Goal: Task Accomplishment & Management: Complete application form

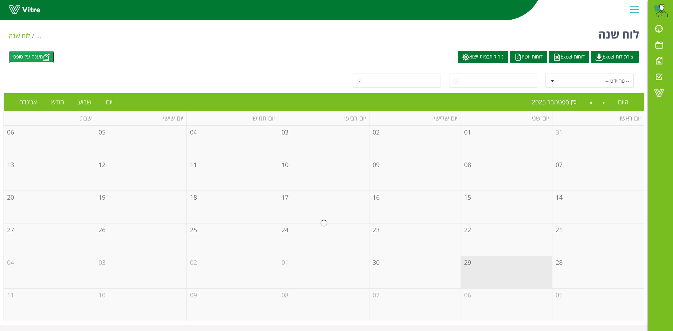
click at [40, 57] on link "מענה על טופס" at bounding box center [32, 57] width 46 height 12
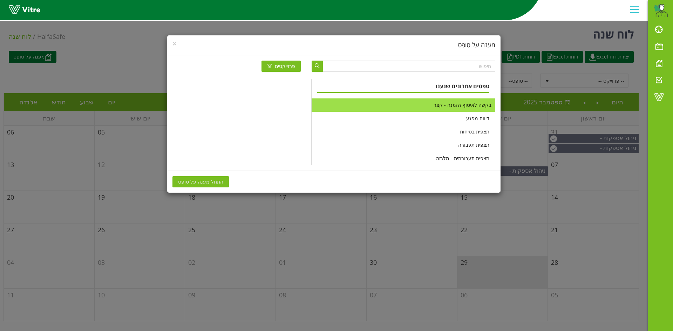
click at [461, 107] on li "בקשה לאיסוף הזמנה - קצר" at bounding box center [403, 105] width 183 height 13
click at [197, 181] on span "התחל מענה על טופס" at bounding box center [200, 182] width 45 height 8
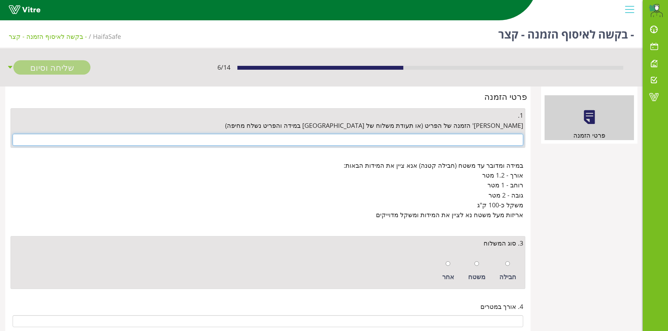
click at [511, 140] on input "text" at bounding box center [268, 140] width 510 height 12
paste input "4500671104"
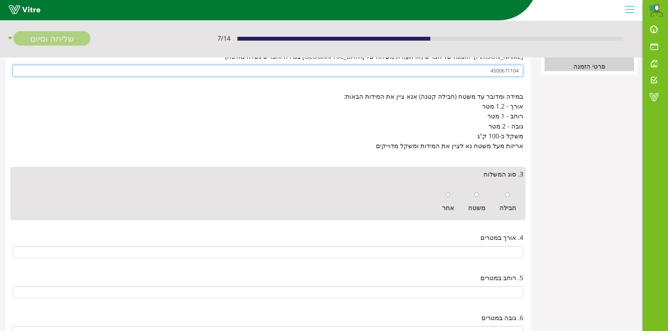
scroll to position [70, 0]
type input "4500671104"
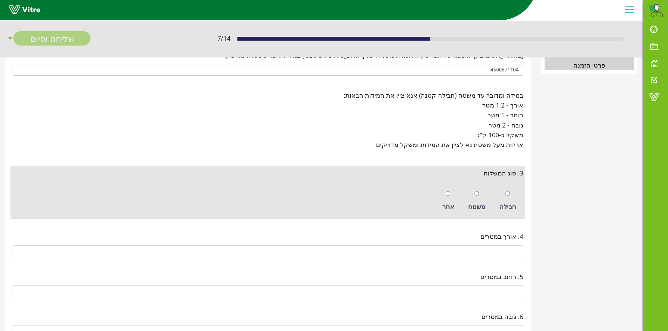
click at [510, 195] on div "חבילה" at bounding box center [508, 201] width 24 height 32
radio input "true"
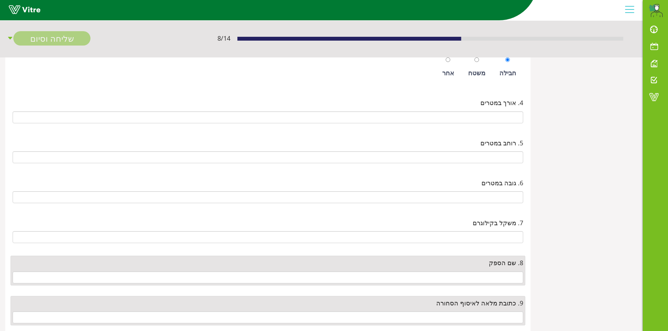
scroll to position [210, 0]
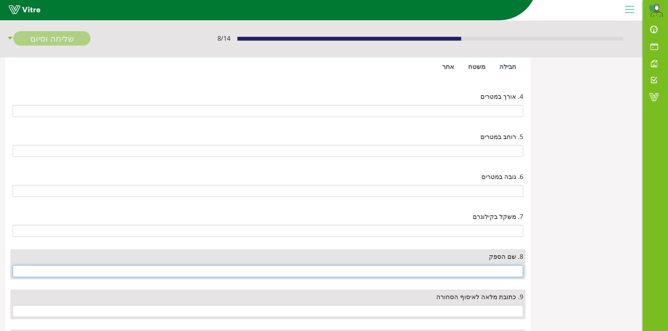
click at [504, 270] on input "text" at bounding box center [268, 271] width 510 height 12
type input "e"
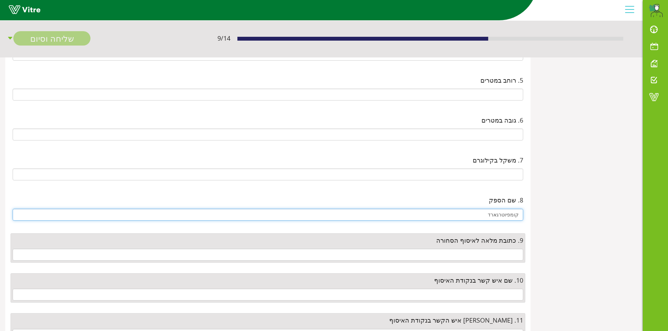
scroll to position [280, 0]
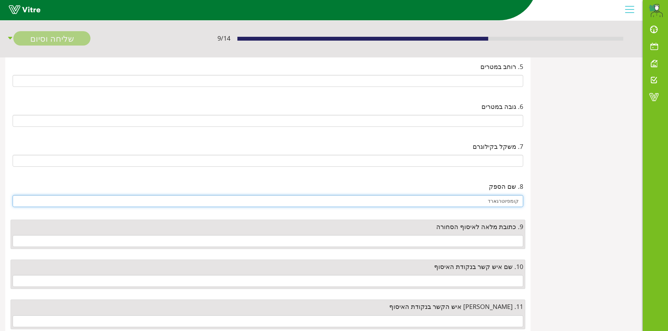
type input "קומפיוטרגארד"
click at [504, 241] on input "text" at bounding box center [268, 241] width 510 height 12
click at [507, 242] on input "text" at bounding box center [268, 241] width 510 height 12
paste input "אודם 3 קרית מטלון"
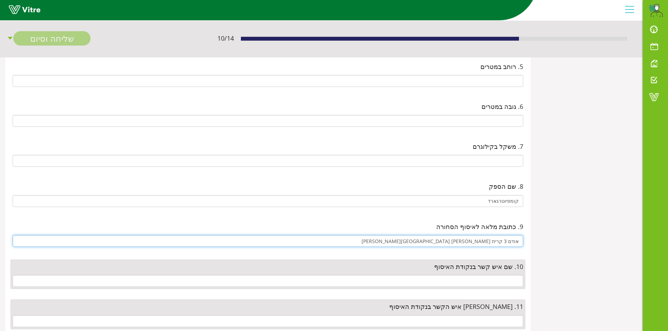
type input "אודם 3 קרית מטלון פתח תקווה"
click at [478, 237] on input "אודם 3 קרית מטלון פתח תקווה" at bounding box center [268, 241] width 510 height 12
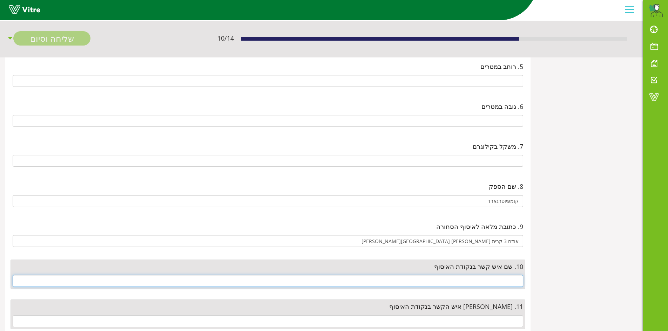
click at [487, 277] on input "text" at bounding box center [268, 281] width 510 height 12
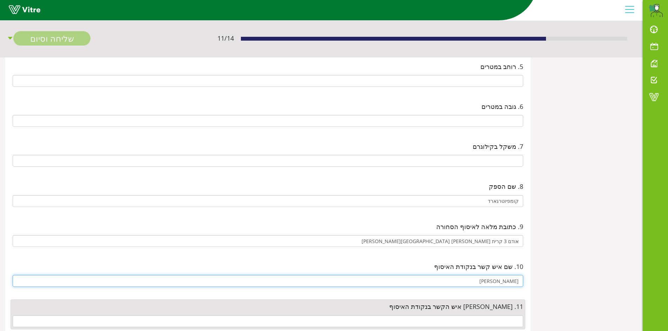
type input "נועה"
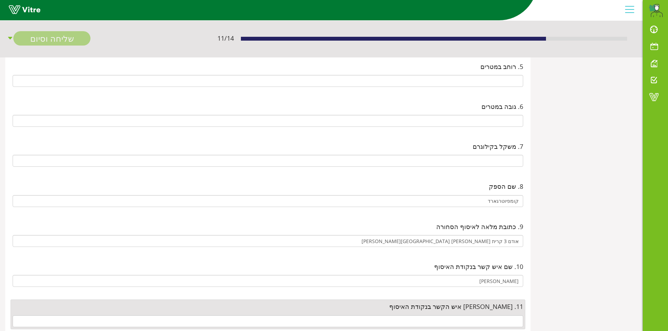
click at [480, 257] on div "10. שם איש קשר בנקודת האיסוף נועה" at bounding box center [268, 275] width 518 height 40
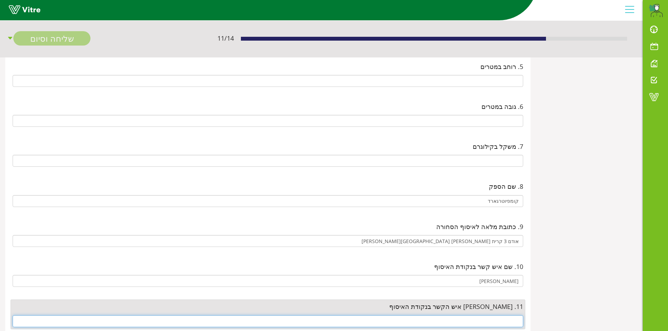
click at [488, 318] on input "text" at bounding box center [268, 322] width 510 height 12
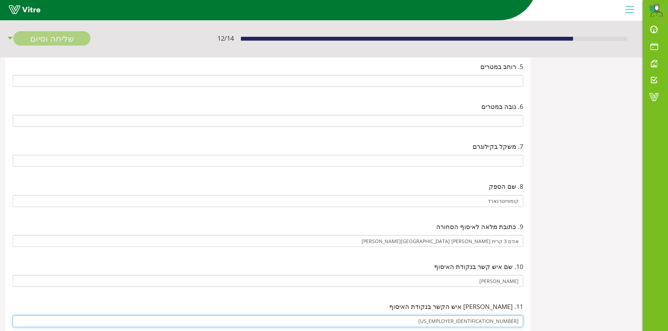
click at [497, 322] on input "03-9230005" at bounding box center [268, 322] width 510 height 12
type input "039230005"
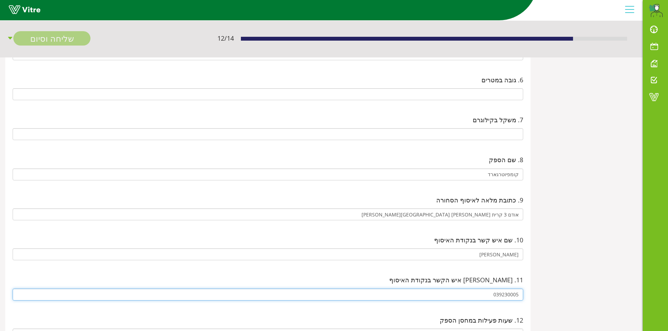
scroll to position [351, 0]
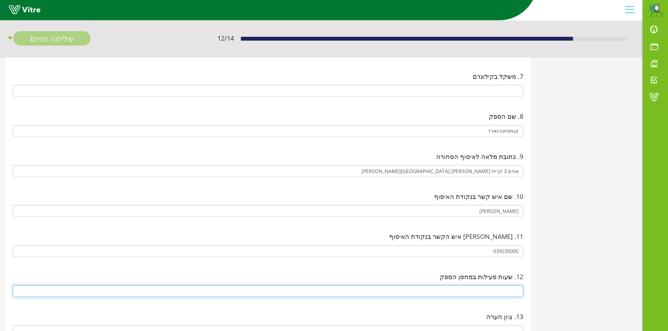
click at [520, 287] on input "text" at bounding box center [268, 291] width 510 height 12
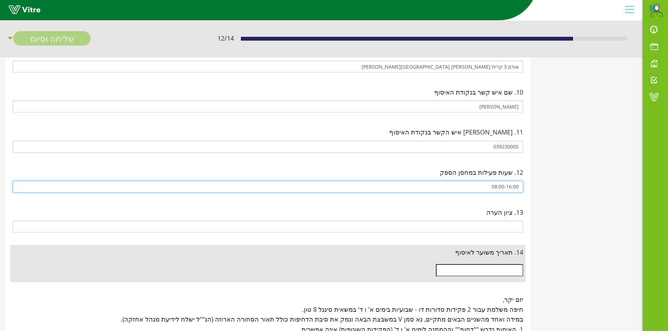
scroll to position [456, 0]
type input "08:00-16:00"
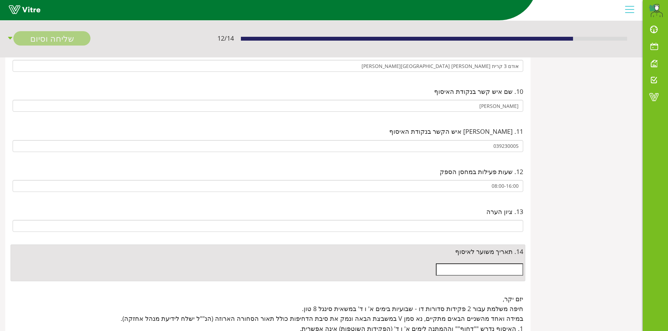
click at [508, 270] on input "text" at bounding box center [479, 270] width 87 height 12
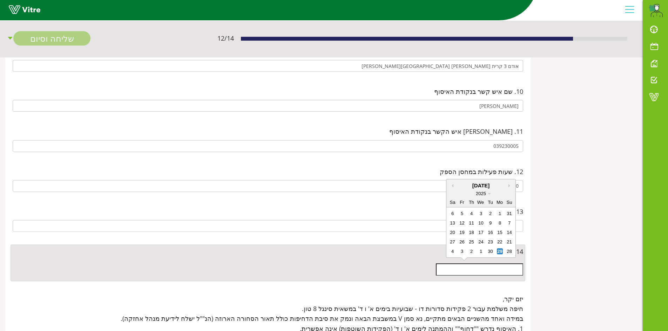
click at [452, 188] on div "29/09/2025" at bounding box center [480, 186] width 69 height 8
click at [453, 186] on div "29/09/2025" at bounding box center [480, 186] width 69 height 8
click at [511, 183] on div "29/09/2025" at bounding box center [480, 186] width 69 height 8
click at [510, 187] on button "Next month" at bounding box center [510, 186] width 4 height 4
click at [453, 212] on div "4" at bounding box center [452, 214] width 6 height 6
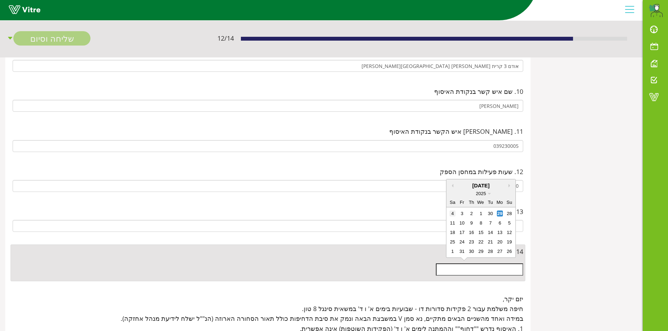
type input "04/10/2025"
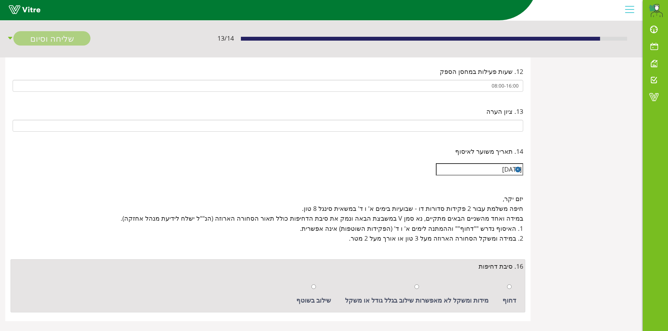
scroll to position [564, 0]
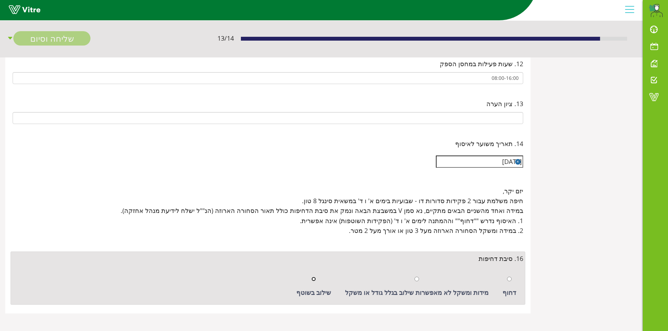
click at [316, 279] on input "radio" at bounding box center [313, 279] width 5 height 5
radio input "true"
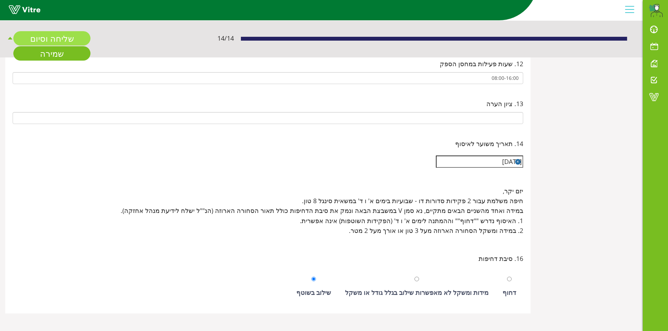
click at [81, 43] on link "שליחה וסיום" at bounding box center [51, 38] width 77 height 14
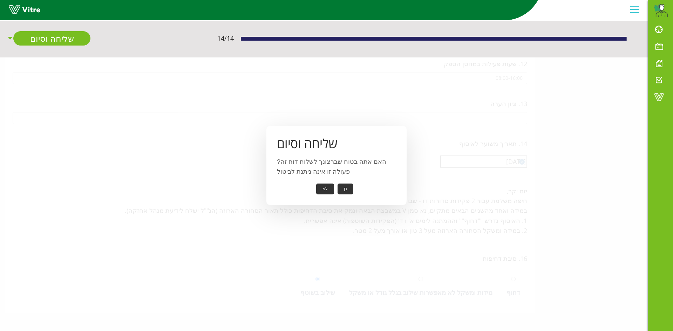
click at [346, 186] on button "כן" at bounding box center [346, 189] width 16 height 11
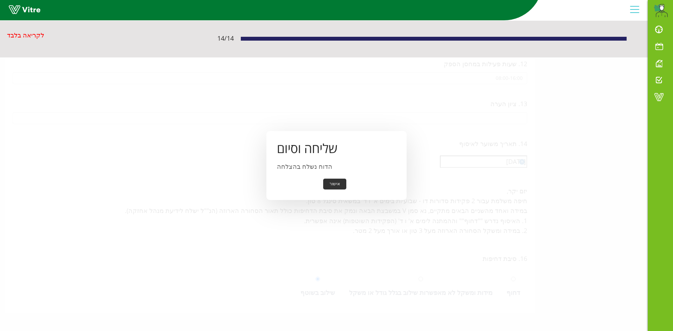
click at [336, 181] on button "אישור" at bounding box center [334, 184] width 23 height 11
